Goal: Task Accomplishment & Management: Manage account settings

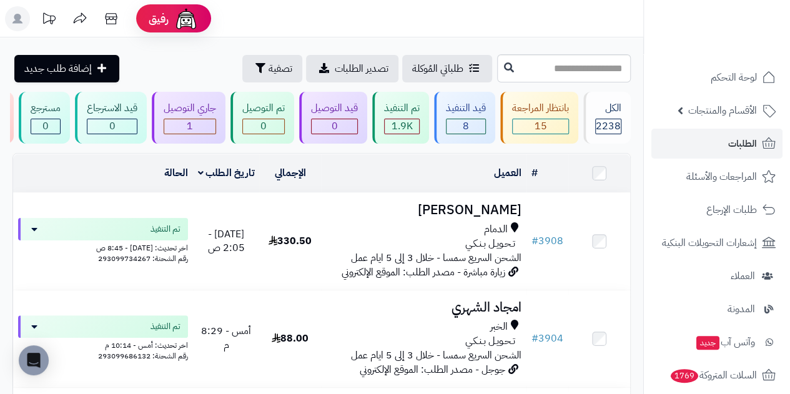
scroll to position [345, 0]
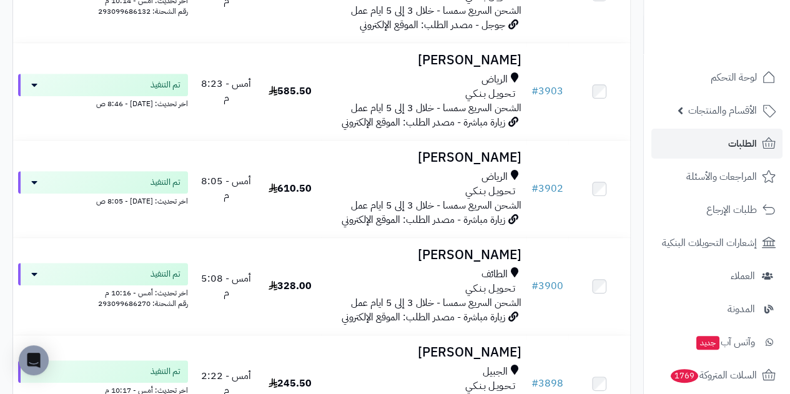
drag, startPoint x: 791, startPoint y: 154, endPoint x: 661, endPoint y: 20, distance: 186.8
click at [668, 22] on ul at bounding box center [717, 22] width 135 height 26
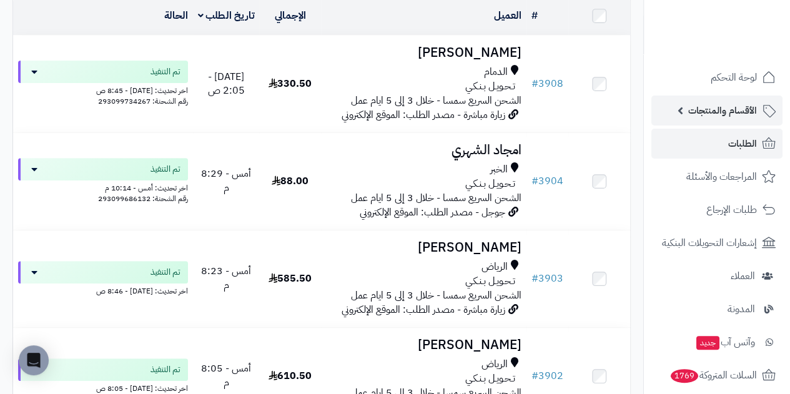
scroll to position [0, 0]
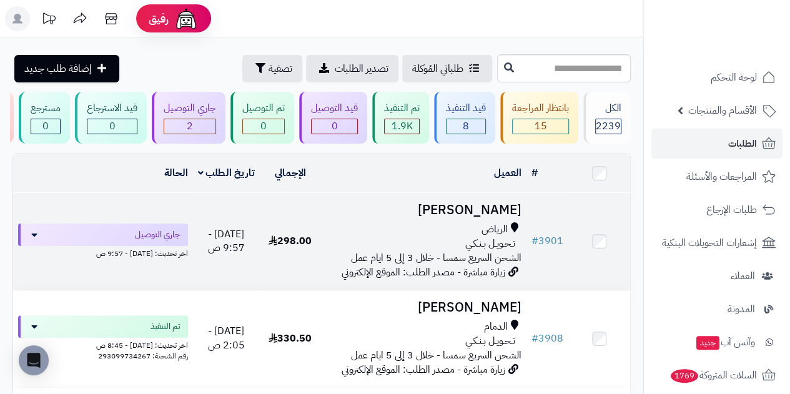
click at [487, 251] on span "تـحـويـل بـنـكـي" at bounding box center [490, 244] width 50 height 14
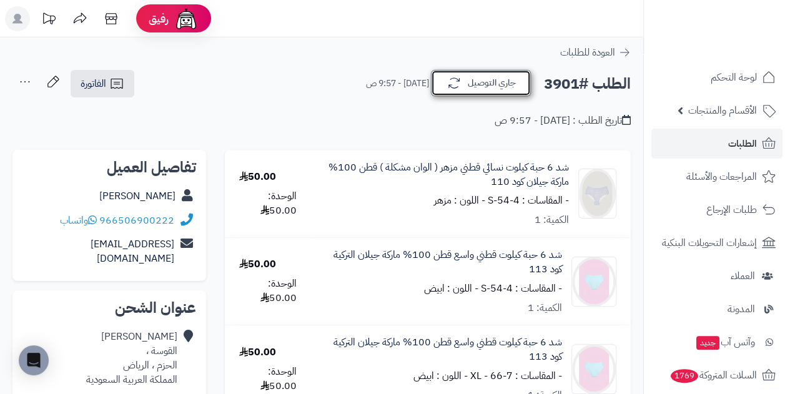
click at [472, 84] on button "جاري التوصيل" at bounding box center [481, 83] width 100 height 26
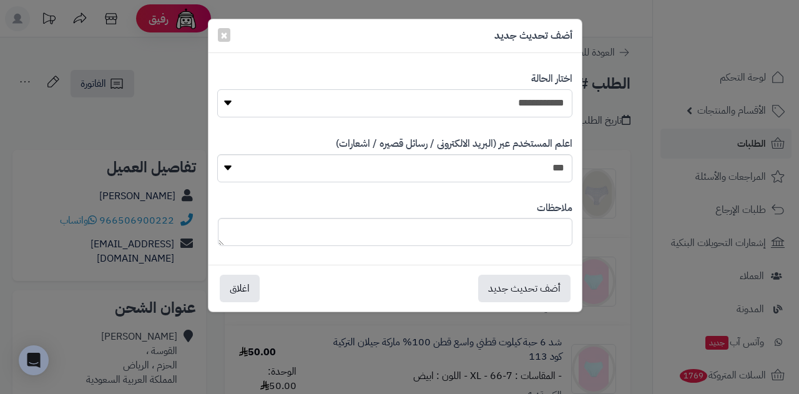
click at [477, 109] on select "**********" at bounding box center [394, 103] width 355 height 28
select select "*"
click at [217, 89] on select "**********" at bounding box center [394, 103] width 355 height 28
click at [528, 294] on button "أضف تحديث جديد" at bounding box center [524, 287] width 92 height 27
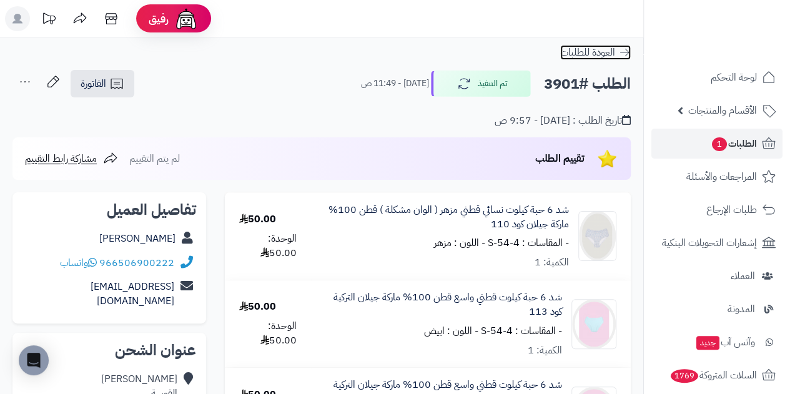
click at [572, 52] on span "العودة للطلبات" at bounding box center [587, 52] width 55 height 15
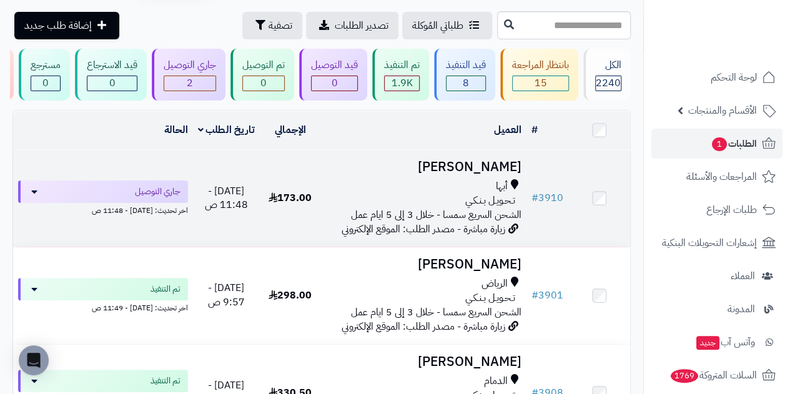
scroll to position [62, 0]
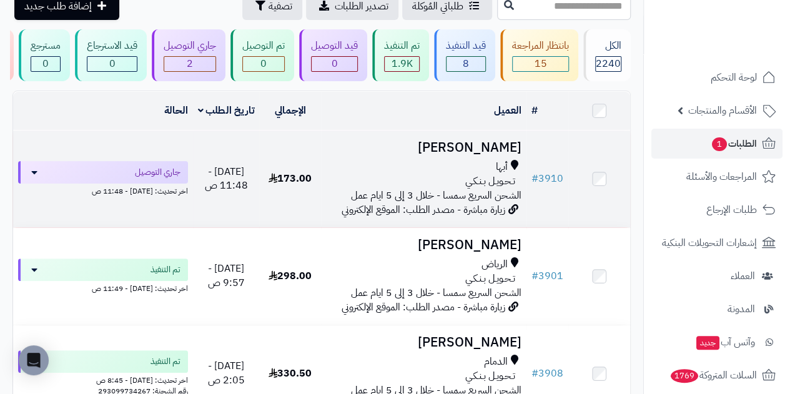
click at [447, 189] on div "تـحـويـل بـنـكـي" at bounding box center [423, 181] width 195 height 14
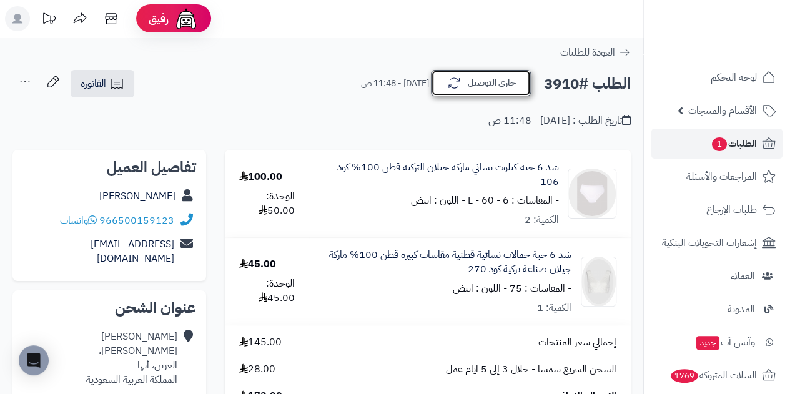
click at [505, 84] on button "جاري التوصيل" at bounding box center [481, 83] width 100 height 26
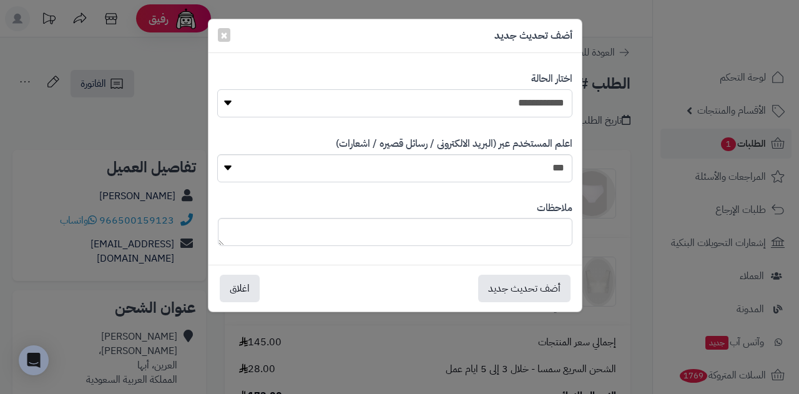
click at [503, 104] on select "**********" at bounding box center [394, 103] width 355 height 28
select select "*"
click at [217, 89] on select "**********" at bounding box center [394, 103] width 355 height 28
click at [518, 283] on button "أضف تحديث جديد" at bounding box center [524, 287] width 92 height 27
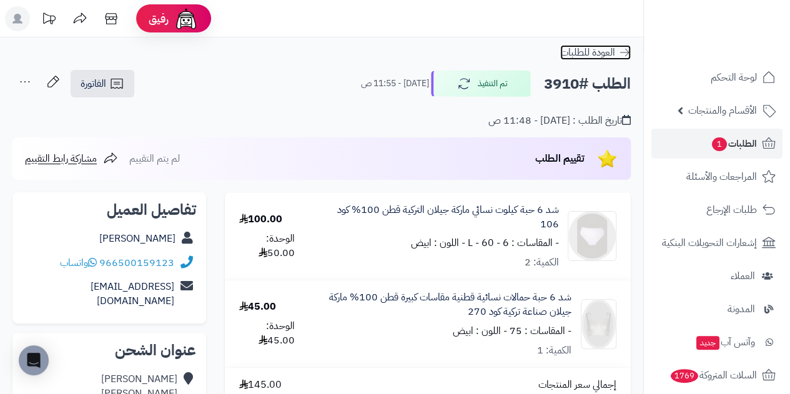
click at [601, 56] on span "العودة للطلبات" at bounding box center [587, 52] width 55 height 15
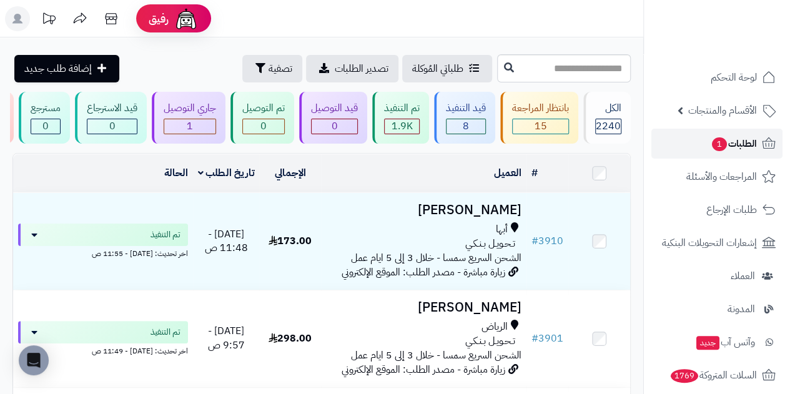
click at [733, 148] on span "الطلبات 1" at bounding box center [734, 143] width 46 height 17
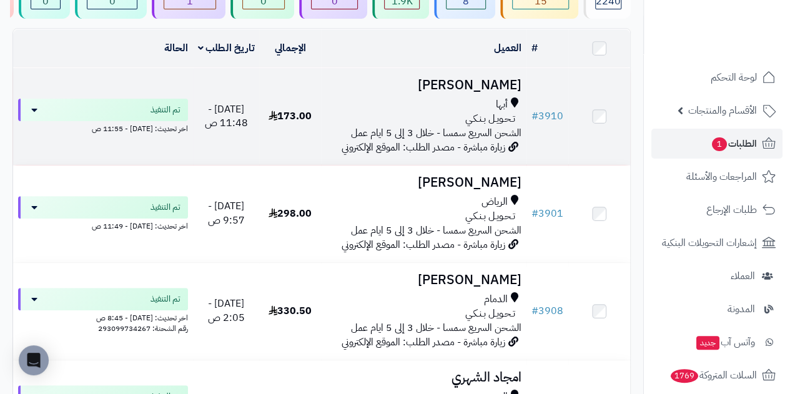
scroll to position [62, 0]
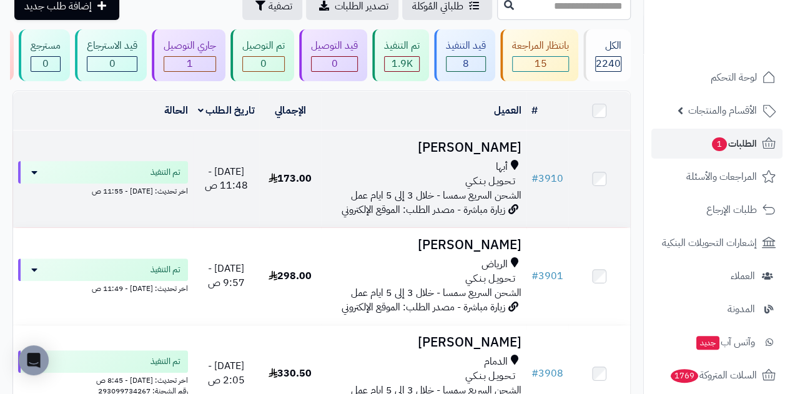
click at [491, 182] on span "تـحـويـل بـنـكـي" at bounding box center [490, 181] width 50 height 14
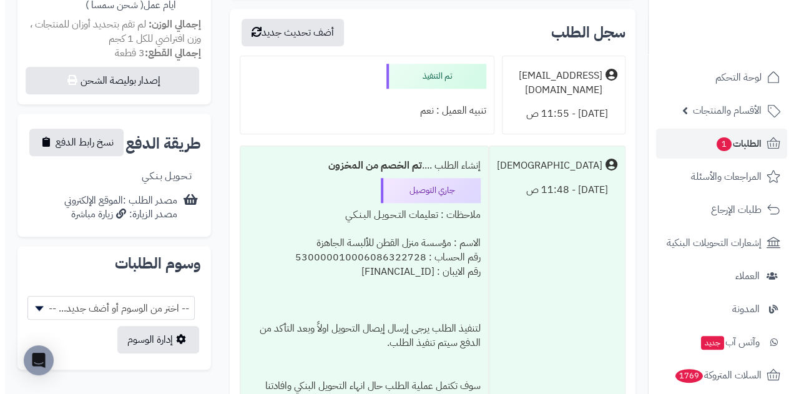
scroll to position [437, 0]
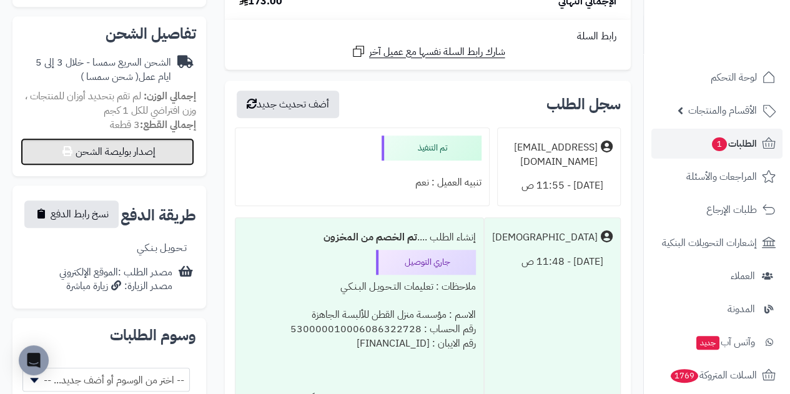
click at [130, 138] on button "إصدار بوليصة الشحن" at bounding box center [108, 151] width 174 height 27
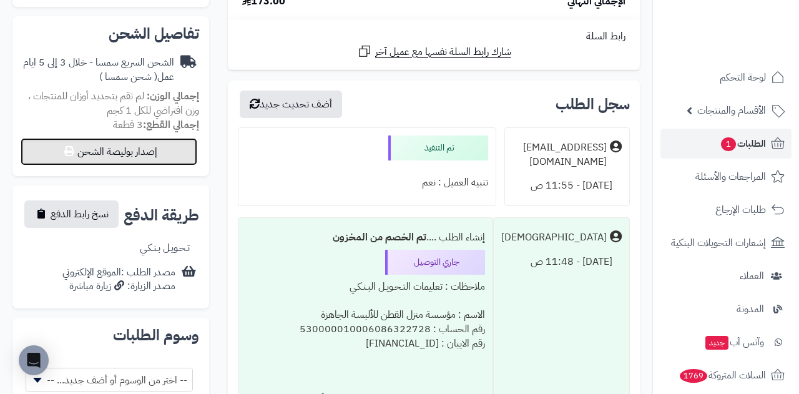
select select "****"
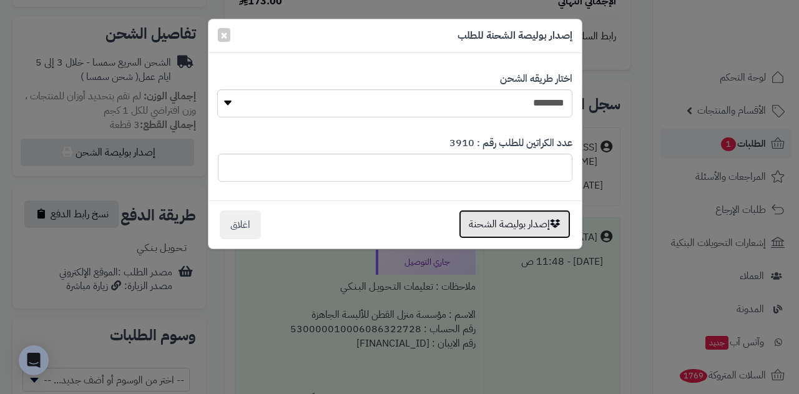
click at [500, 222] on button "إصدار بوليصة الشحنة" at bounding box center [515, 224] width 112 height 29
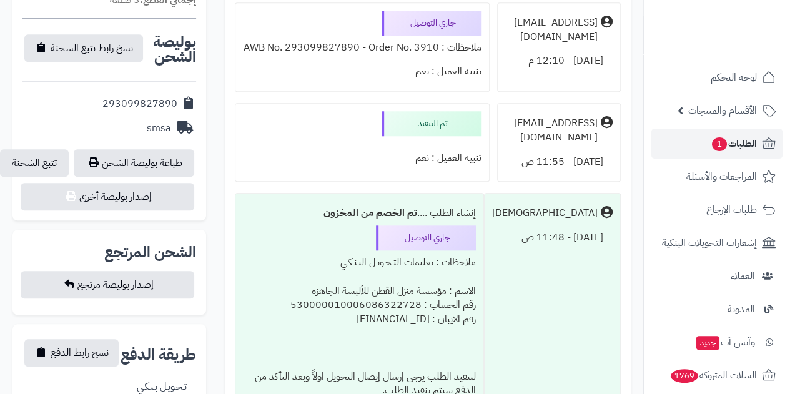
scroll to position [520, 0]
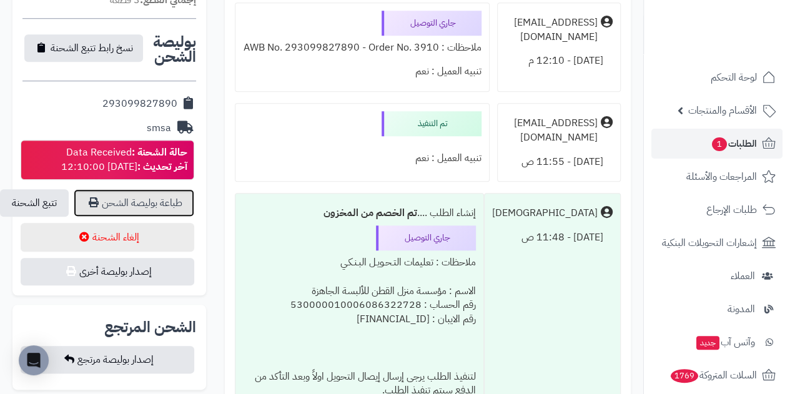
click at [149, 189] on link "طباعة بوليصة الشحن" at bounding box center [134, 202] width 121 height 27
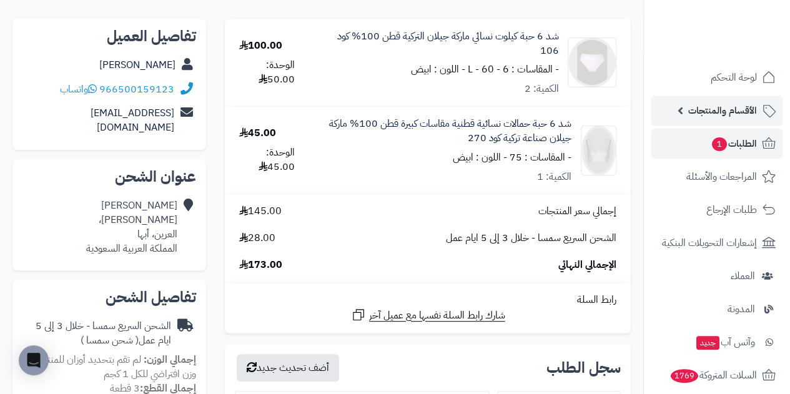
scroll to position [0, 0]
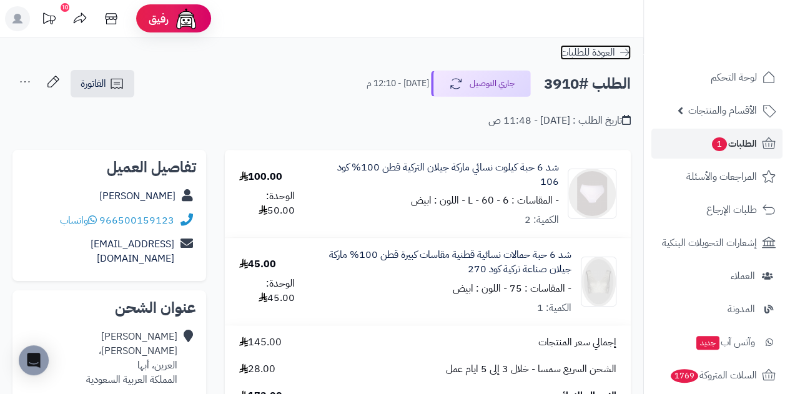
click at [605, 51] on span "العودة للطلبات" at bounding box center [587, 52] width 55 height 15
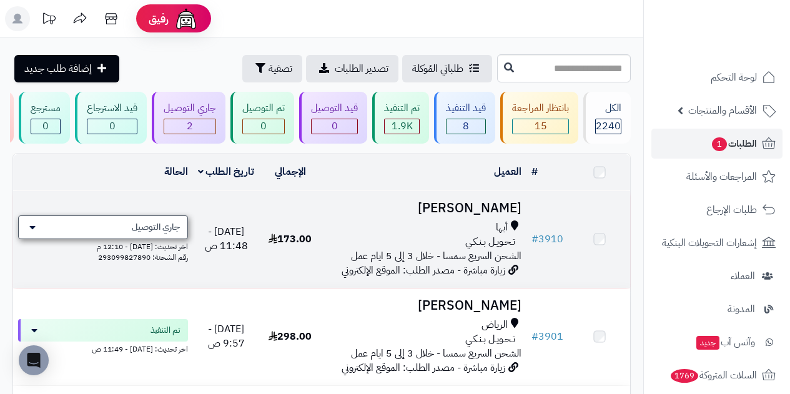
drag, startPoint x: 0, startPoint y: 0, endPoint x: 154, endPoint y: 241, distance: 285.9
click at [154, 239] on div "جاري التوصيل" at bounding box center [103, 227] width 170 height 24
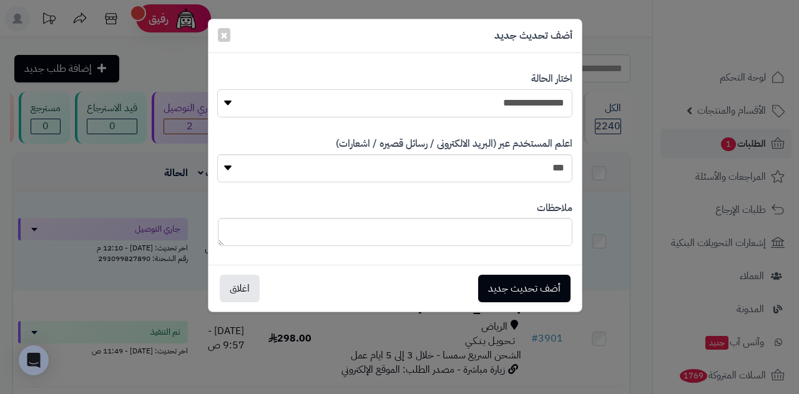
click at [230, 102] on select "**********" at bounding box center [394, 103] width 355 height 28
select select "*"
click at [217, 89] on select "**********" at bounding box center [394, 103] width 355 height 28
click at [516, 287] on button "أضف تحديث جديد" at bounding box center [524, 287] width 92 height 27
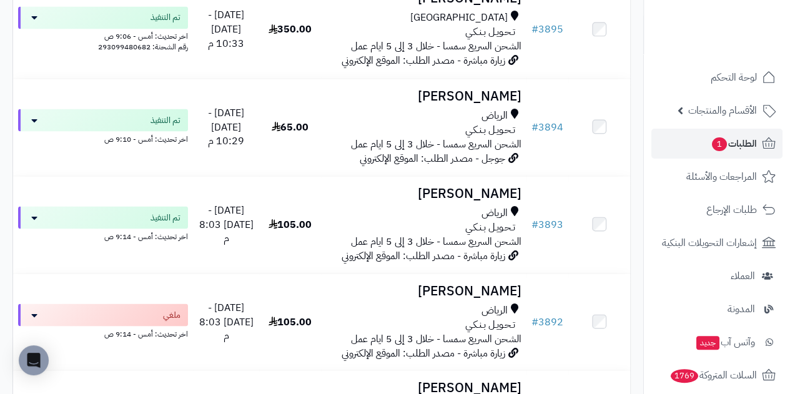
scroll to position [1187, 0]
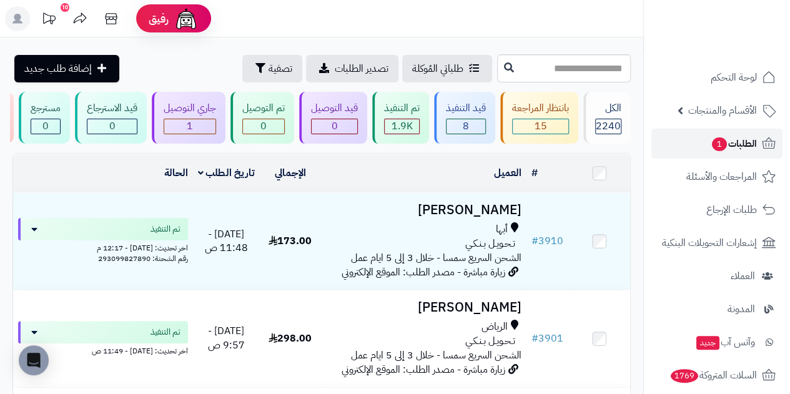
click at [729, 156] on link "الطلبات 1" at bounding box center [716, 144] width 131 height 30
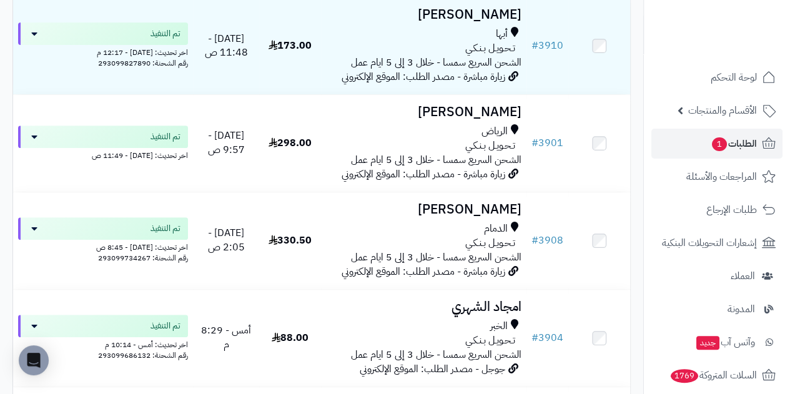
scroll to position [250, 0]
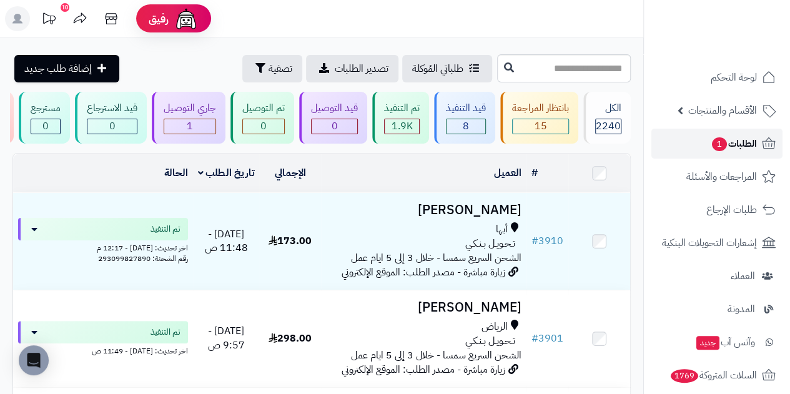
click at [747, 141] on span "الطلبات 1" at bounding box center [734, 143] width 46 height 17
click at [335, 73] on span "تصدير الطلبات" at bounding box center [362, 68] width 54 height 15
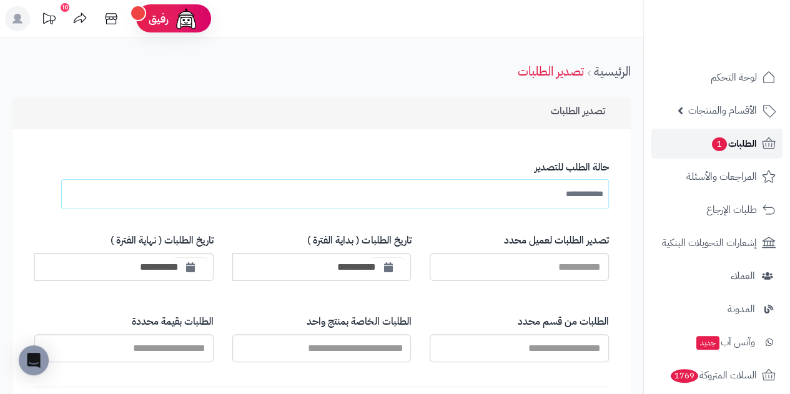
click at [740, 144] on span "الطلبات 1" at bounding box center [734, 143] width 46 height 17
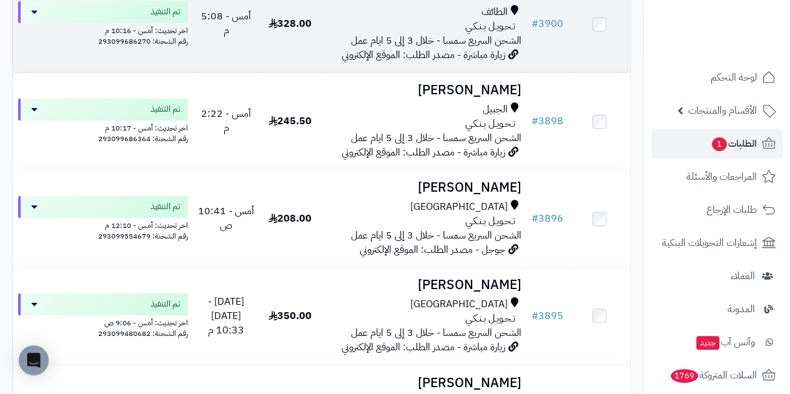
scroll to position [687, 0]
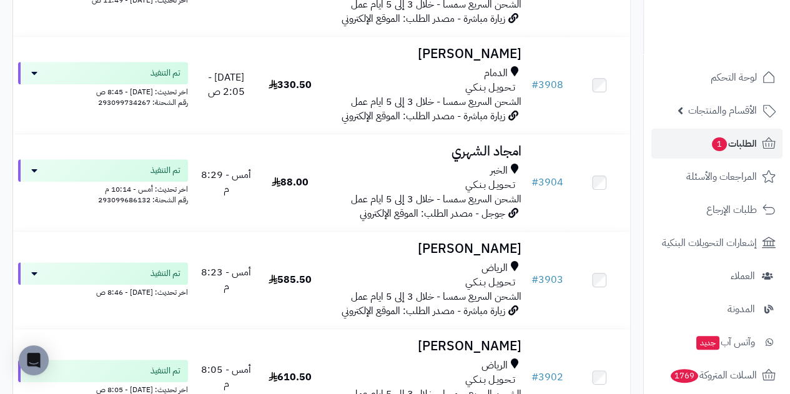
scroll to position [375, 0]
